Goal: Transaction & Acquisition: Purchase product/service

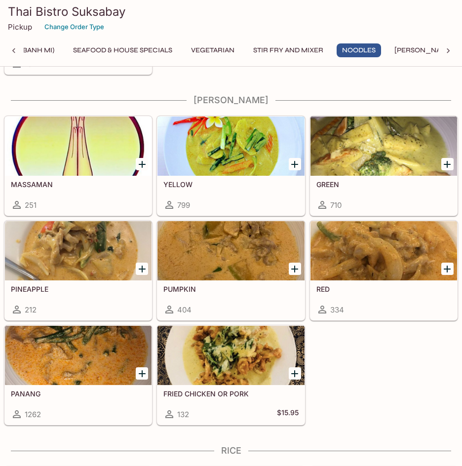
scroll to position [3212, 0]
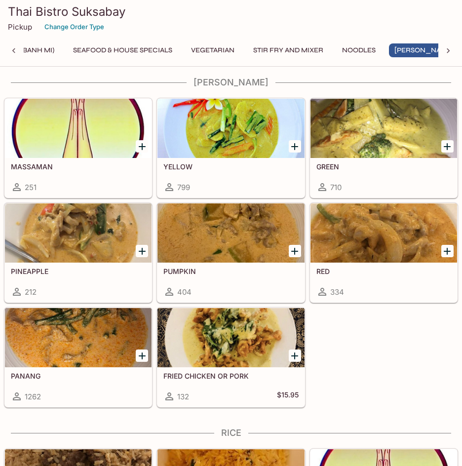
click at [119, 310] on div at bounding box center [78, 337] width 147 height 59
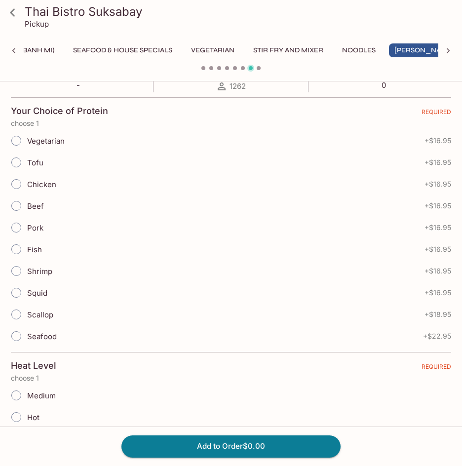
scroll to position [198, 0]
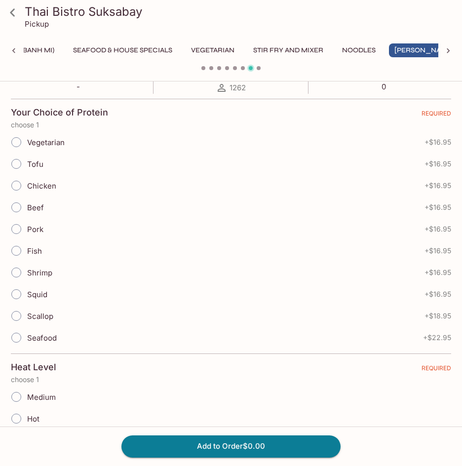
click at [18, 186] on input "Chicken" at bounding box center [16, 185] width 21 height 21
radio input "true"
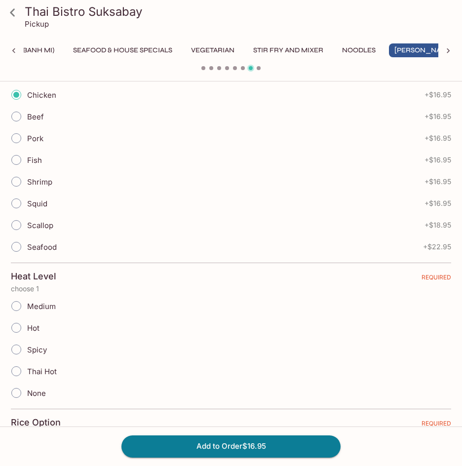
scroll to position [346, 0]
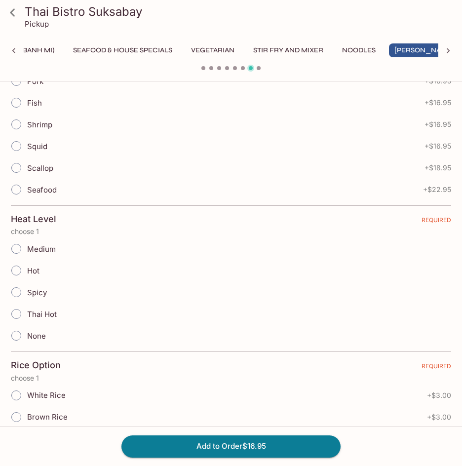
click at [21, 250] on input "Medium" at bounding box center [16, 249] width 21 height 21
radio input "true"
click at [17, 398] on input "White Rice" at bounding box center [16, 395] width 21 height 21
radio input "true"
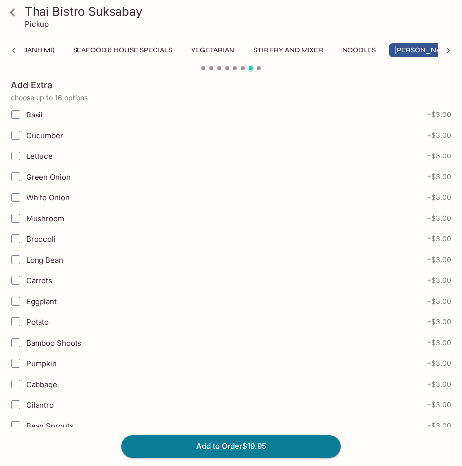
scroll to position [939, 0]
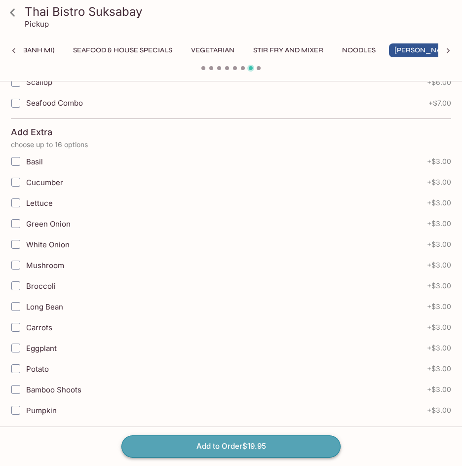
click at [167, 450] on button "Add to Order $19.95" at bounding box center [231, 447] width 219 height 22
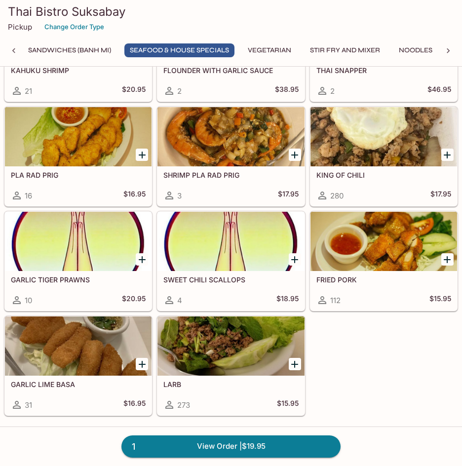
scroll to position [1803, 0]
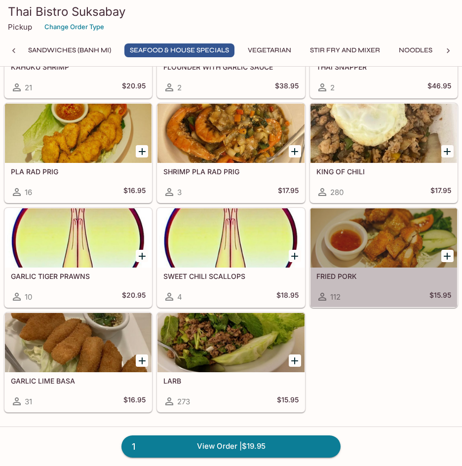
click at [361, 284] on div "FRIED PORK 112 $15.95" at bounding box center [384, 288] width 147 height 40
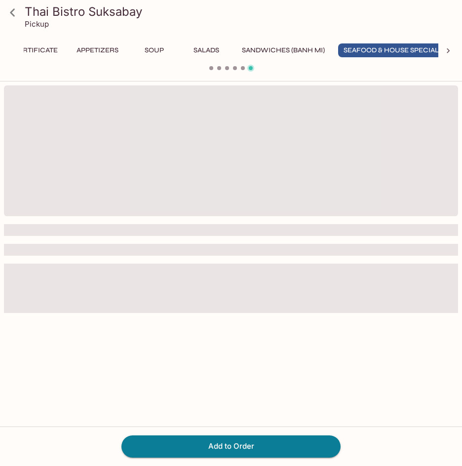
scroll to position [0, 50]
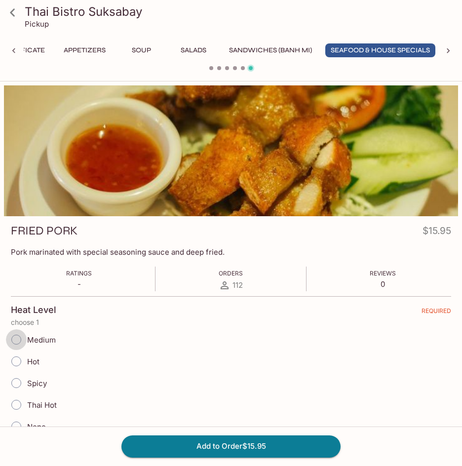
click at [11, 341] on input "Medium" at bounding box center [16, 340] width 21 height 21
radio input "true"
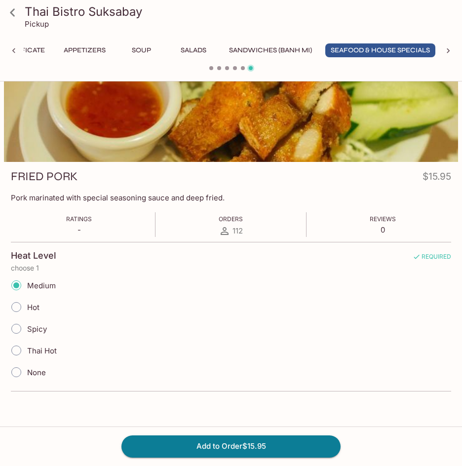
scroll to position [0, 0]
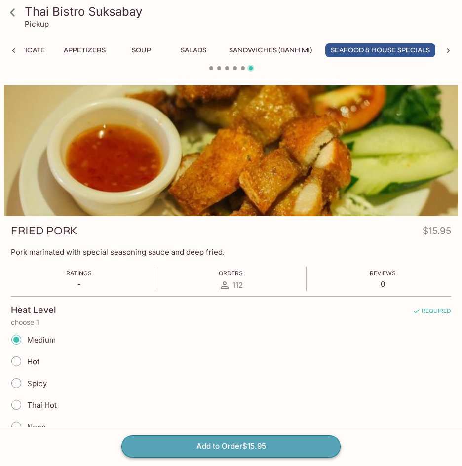
click at [148, 457] on button "Add to Order $15.95" at bounding box center [231, 447] width 219 height 22
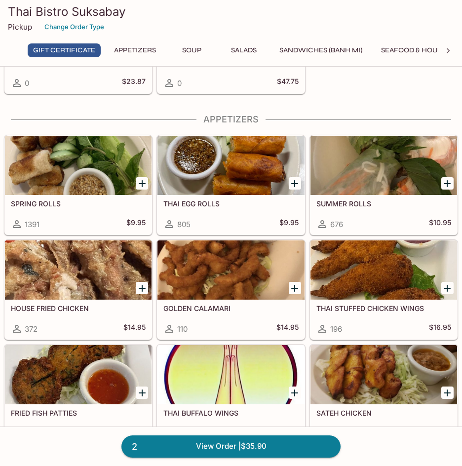
scroll to position [148, 0]
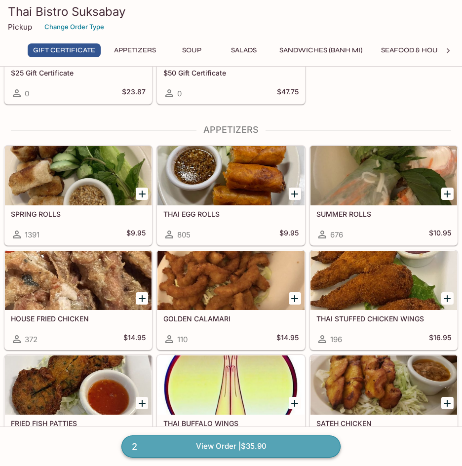
click at [238, 442] on link "2 View Order | $35.90" at bounding box center [231, 447] width 219 height 22
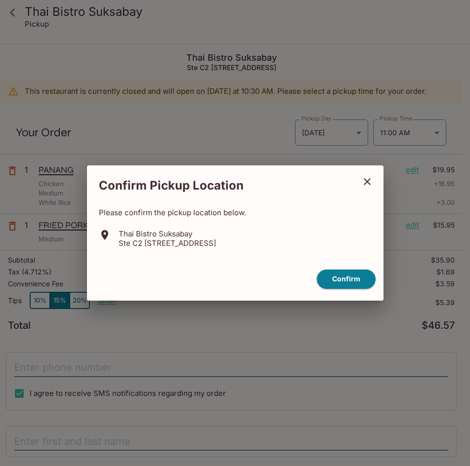
click at [361, 185] on button "close" at bounding box center [367, 181] width 25 height 25
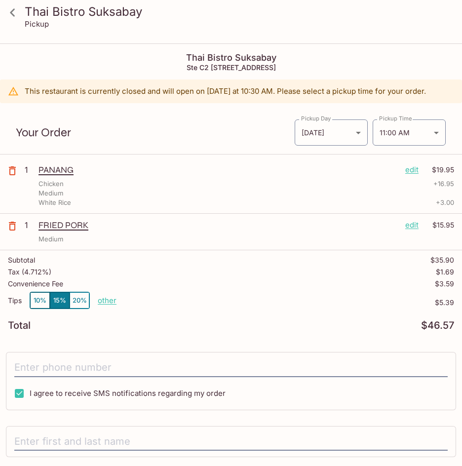
click at [12, 226] on icon "button" at bounding box center [12, 226] width 12 height 12
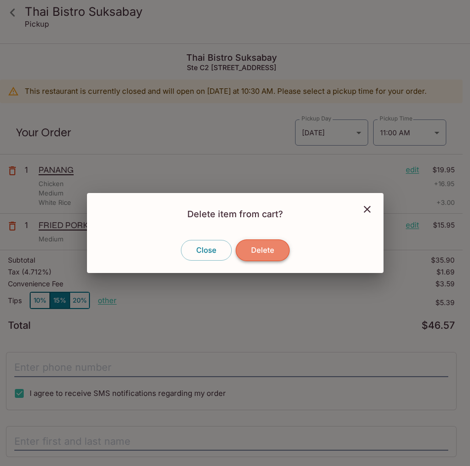
click at [249, 254] on button "Delete" at bounding box center [263, 251] width 54 height 22
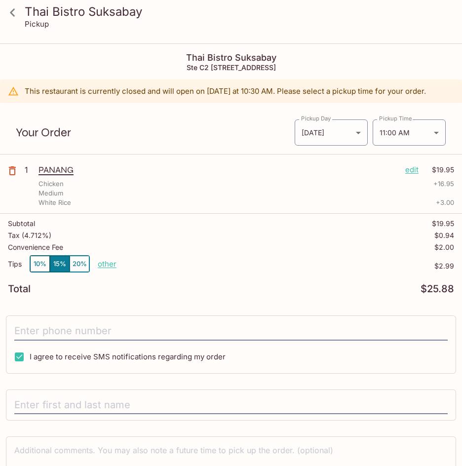
click at [111, 264] on p "other" at bounding box center [107, 263] width 19 height 9
drag, startPoint x: 176, startPoint y: 267, endPoint x: 207, endPoint y: 267, distance: 31.1
click at [207, 267] on div "Tips 10% 15% 20% Done 2.99 $2.99" at bounding box center [231, 269] width 447 height 29
type input "0.00"
click at [10, 17] on icon at bounding box center [12, 12] width 17 height 17
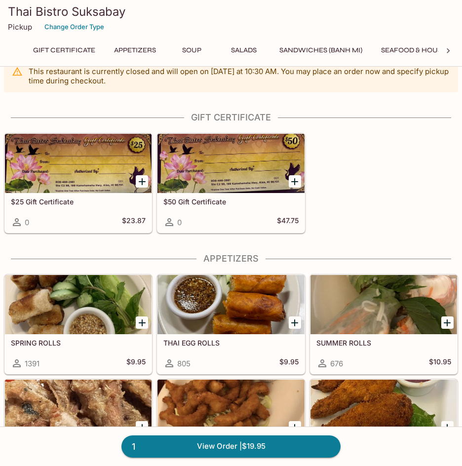
scroll to position [49, 0]
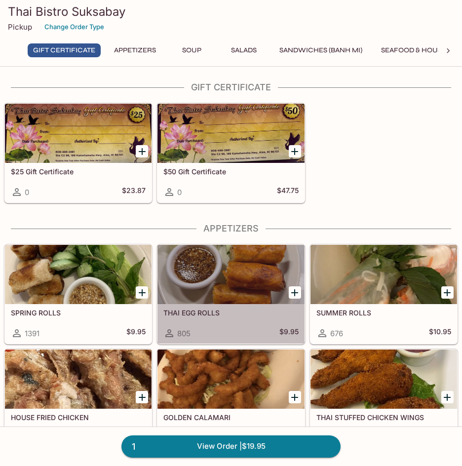
click at [242, 312] on h5 "THAI EGG ROLLS" at bounding box center [231, 313] width 135 height 8
